Goal: Navigation & Orientation: Find specific page/section

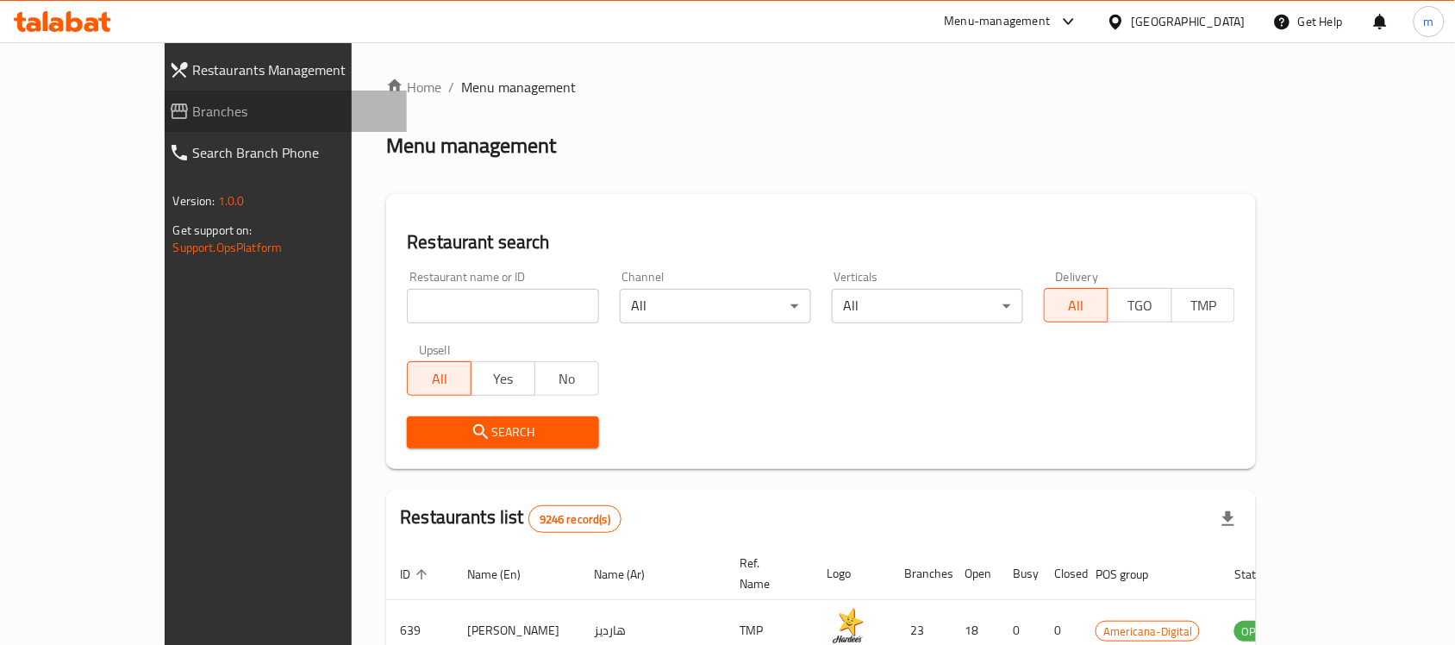
click at [193, 115] on span "Branches" at bounding box center [293, 111] width 201 height 21
click at [407, 306] on input "search" at bounding box center [502, 306] width 191 height 34
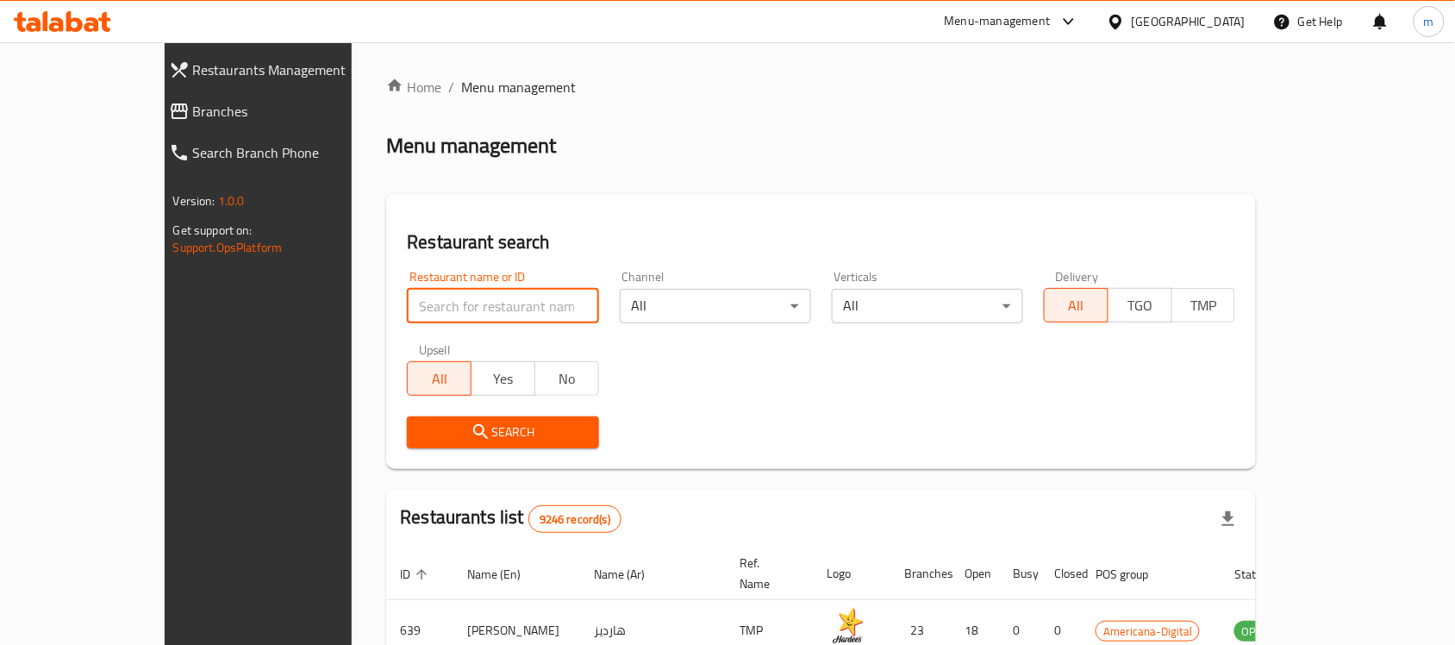
click at [155, 132] on link "Search Branch Phone" at bounding box center [281, 152] width 253 height 41
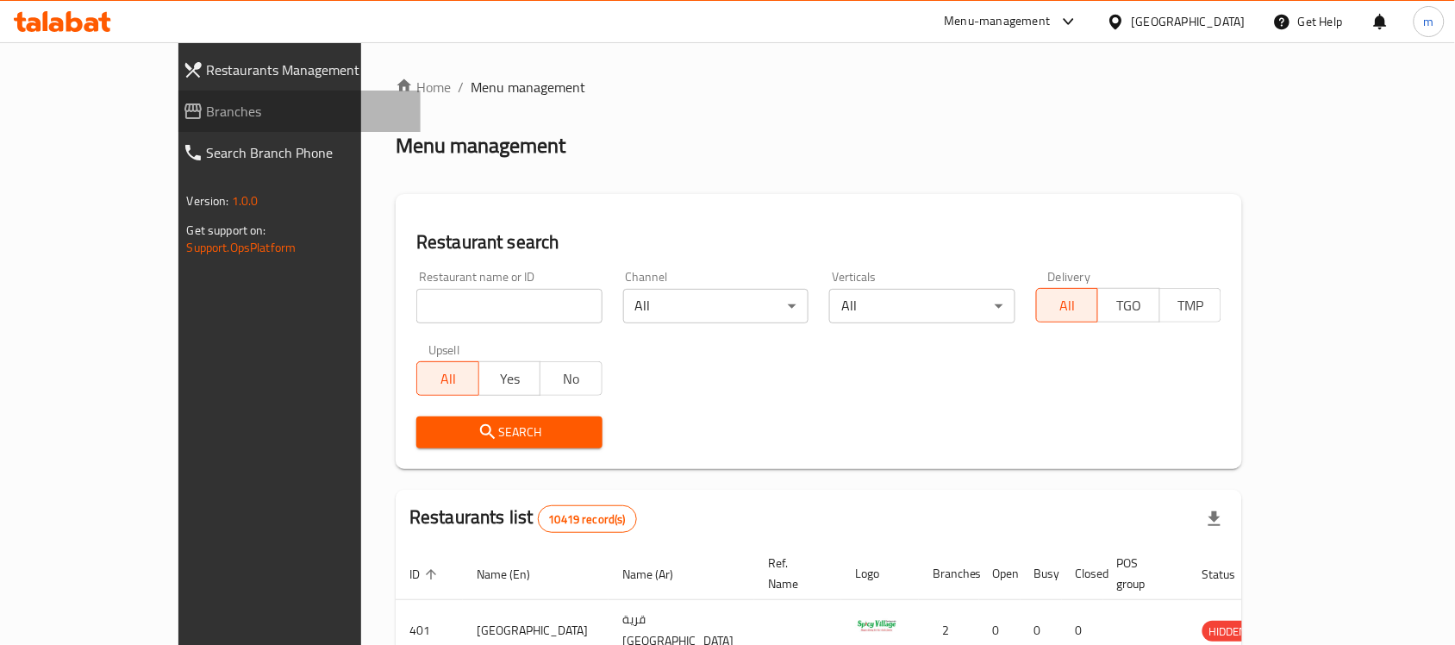
click at [207, 108] on span "Branches" at bounding box center [307, 111] width 201 height 21
